Goal: Navigation & Orientation: Go to known website

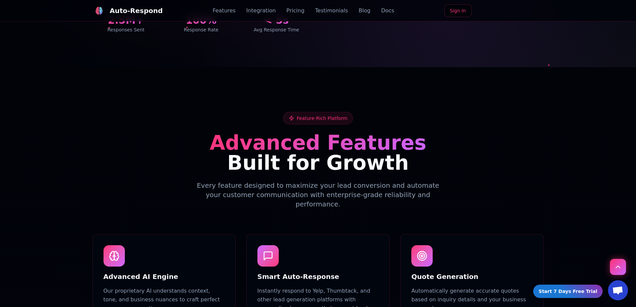
scroll to position [269, 0]
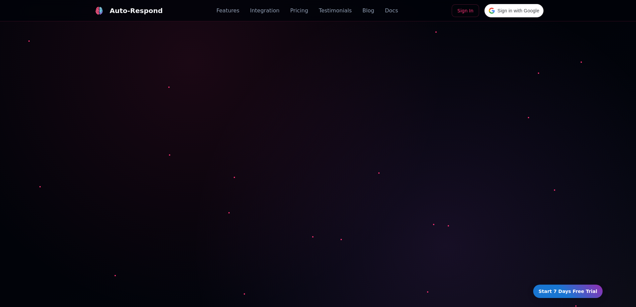
scroll to position [269, 0]
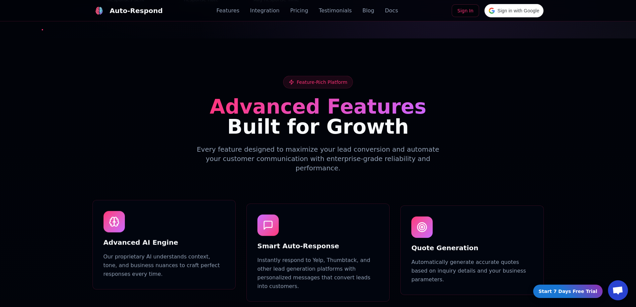
scroll to position [269, 0]
